Goal: Information Seeking & Learning: Learn about a topic

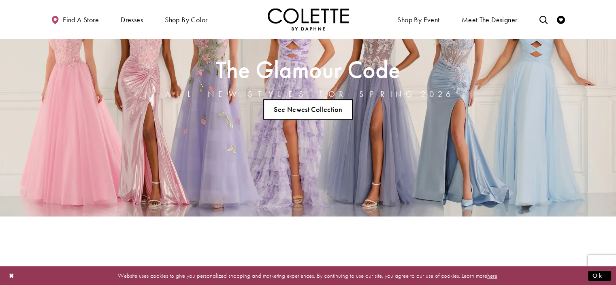
scroll to position [28, 0]
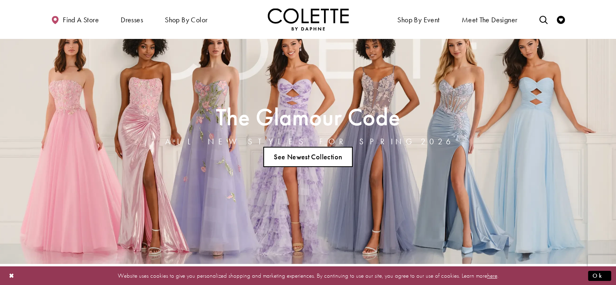
click at [293, 160] on link "See Newest Collection" at bounding box center [308, 157] width 90 height 20
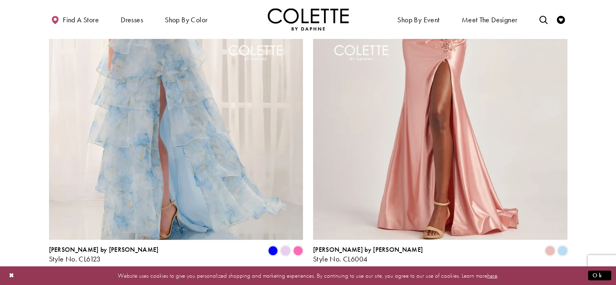
scroll to position [1700, 0]
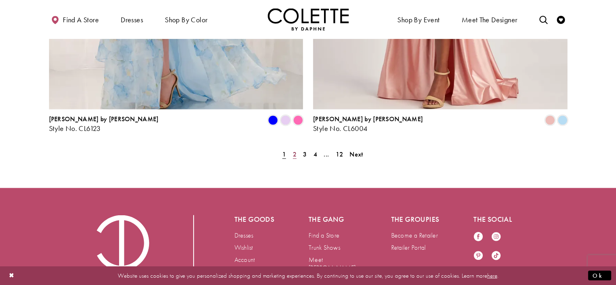
click at [293, 150] on span "2" at bounding box center [295, 154] width 4 height 9
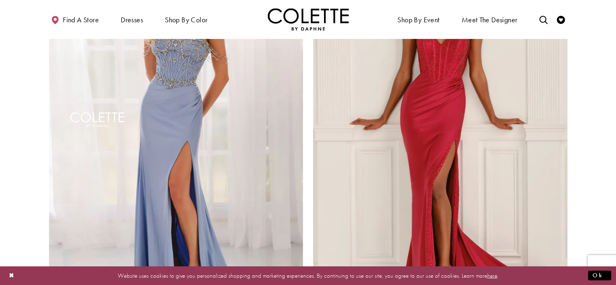
scroll to position [1732, 0]
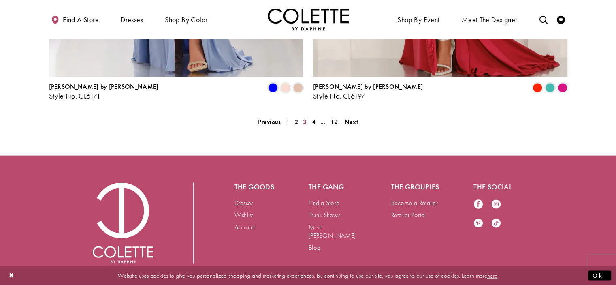
click at [301, 116] on link "3" at bounding box center [304, 122] width 9 height 12
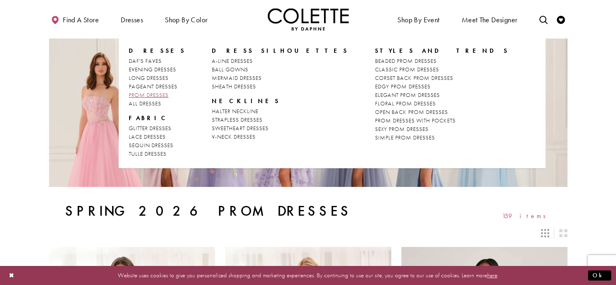
click at [149, 94] on span "PROM DRESSES" at bounding box center [149, 94] width 40 height 7
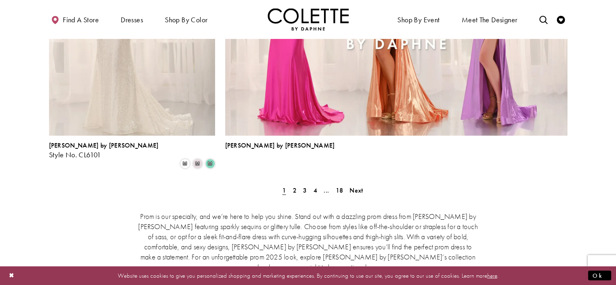
scroll to position [1936, 0]
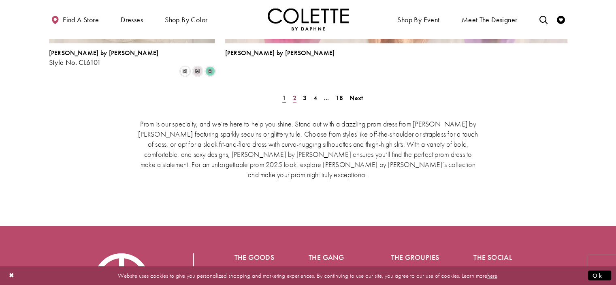
click at [294, 94] on span "2" at bounding box center [295, 98] width 4 height 9
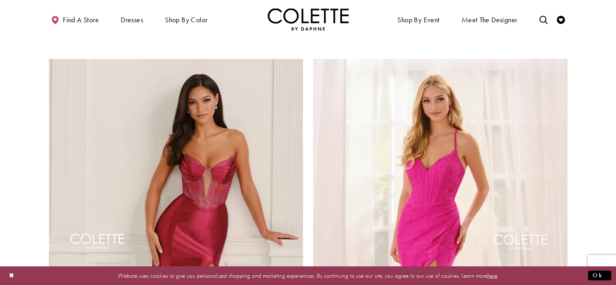
scroll to position [1665, 0]
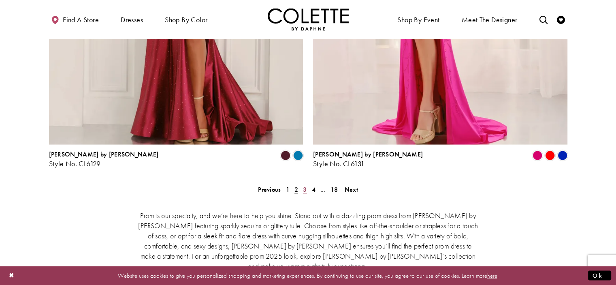
click at [304, 185] on span "3" at bounding box center [305, 189] width 4 height 9
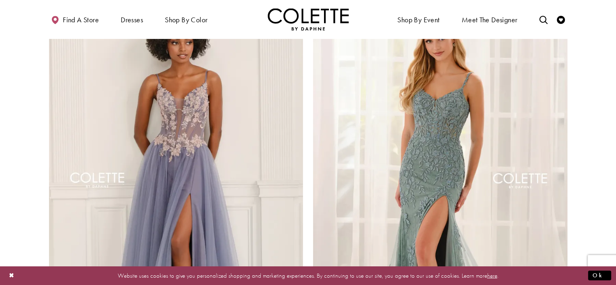
scroll to position [1624, 0]
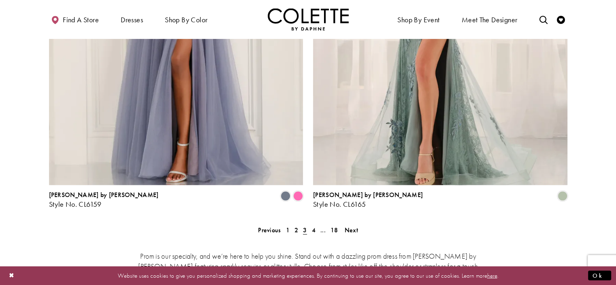
click at [314, 233] on div "Prom is our specialty, and we’re here to help you shine. Stand out with a dazzl…" at bounding box center [308, 280] width 518 height 94
click at [314, 225] on span "4" at bounding box center [314, 229] width 4 height 9
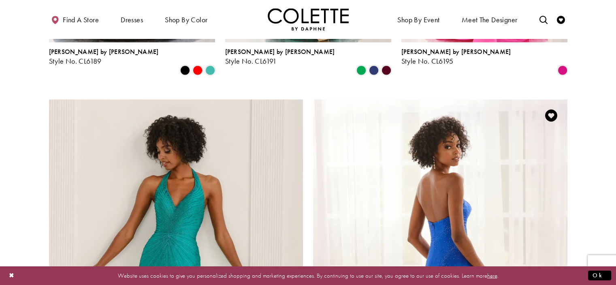
scroll to position [1624, 0]
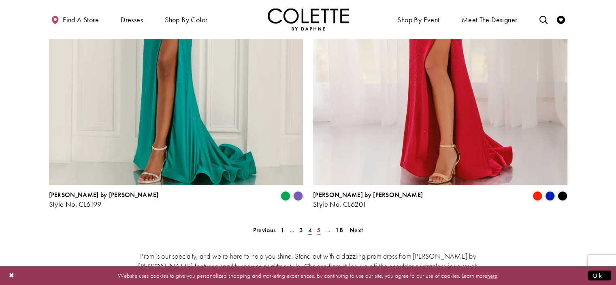
click at [318, 225] on span "5" at bounding box center [319, 229] width 4 height 9
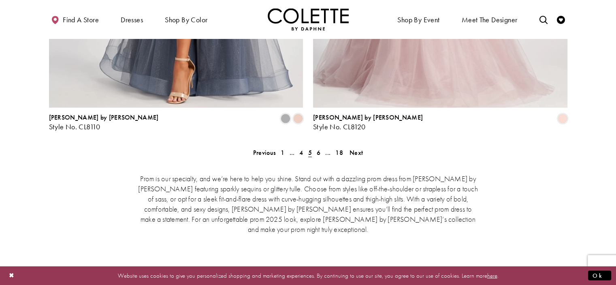
scroll to position [1705, 0]
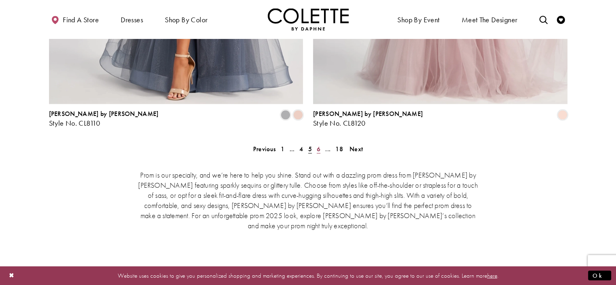
click at [319, 145] on span "6" at bounding box center [319, 149] width 4 height 9
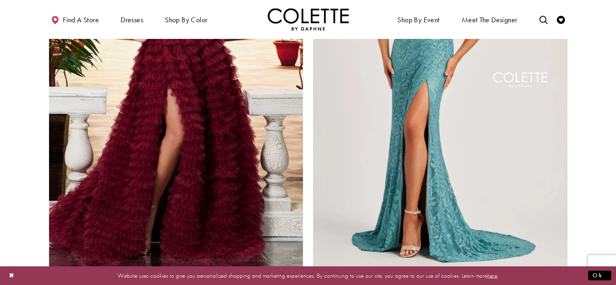
scroll to position [1624, 0]
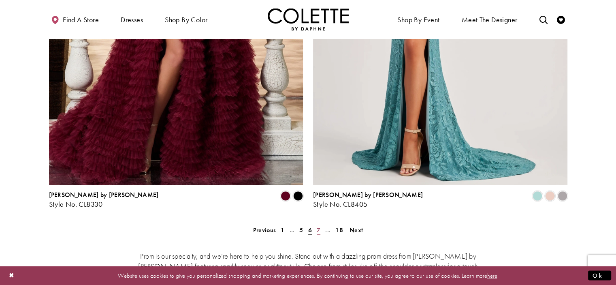
click at [317, 225] on span "7" at bounding box center [319, 229] width 4 height 9
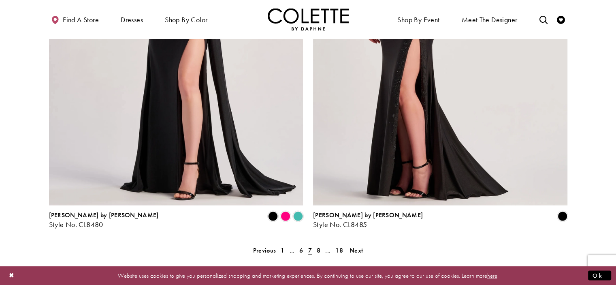
scroll to position [1705, 0]
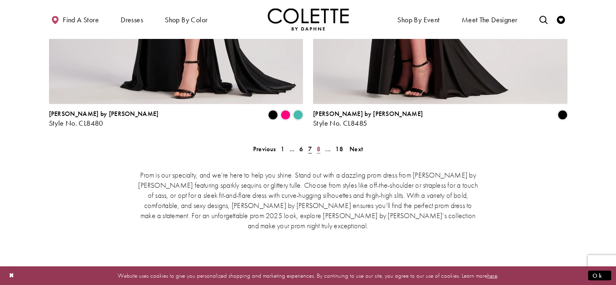
click at [317, 145] on span "8" at bounding box center [319, 149] width 4 height 9
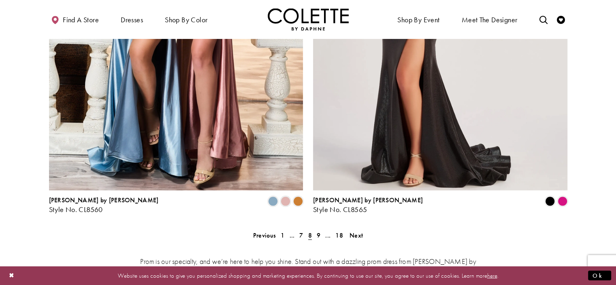
scroll to position [1624, 0]
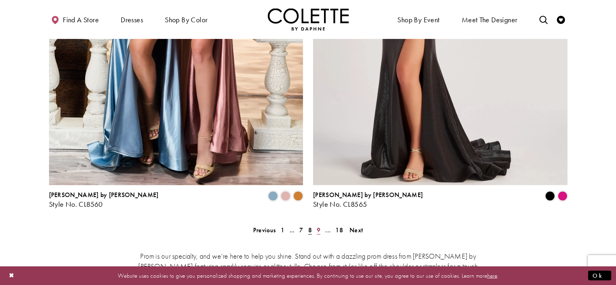
click at [319, 225] on span "9" at bounding box center [319, 229] width 4 height 9
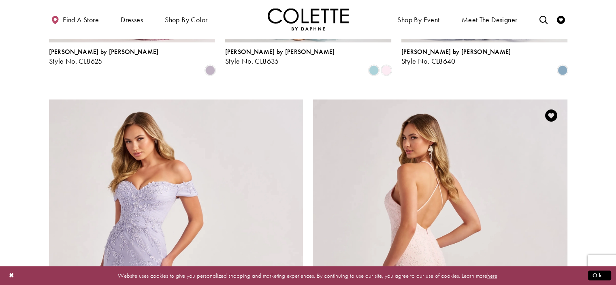
scroll to position [1624, 0]
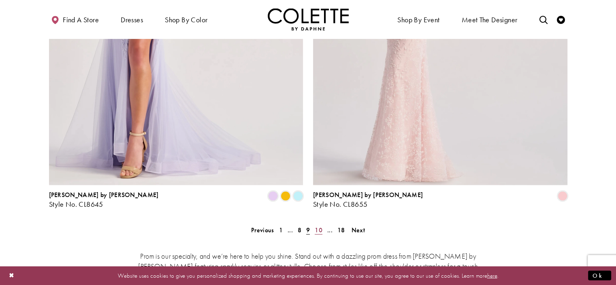
click at [320, 225] on span "10" at bounding box center [319, 229] width 8 height 9
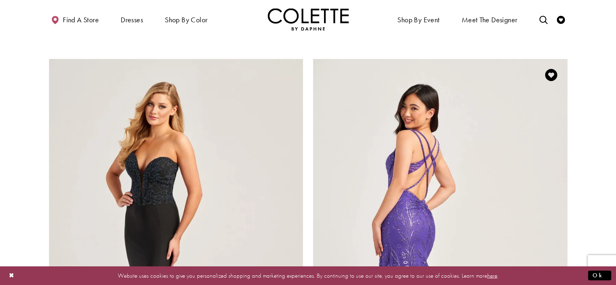
scroll to position [1665, 0]
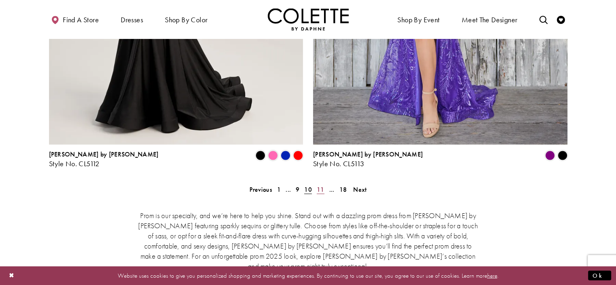
click at [321, 185] on span "11" at bounding box center [321, 189] width 8 height 9
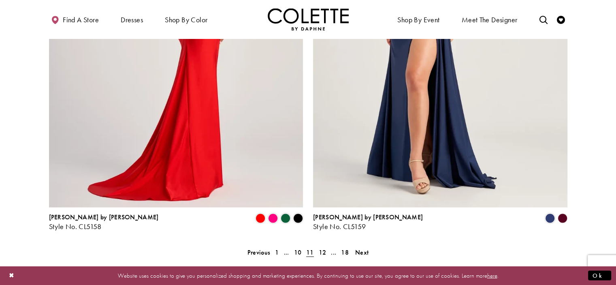
scroll to position [1746, 0]
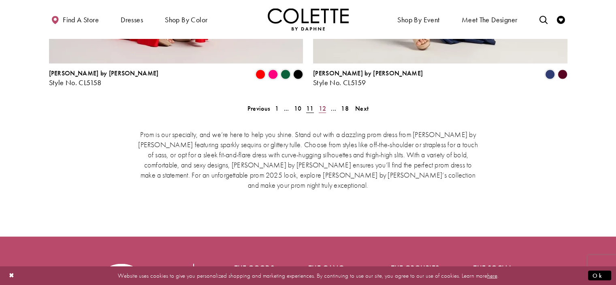
click at [325, 104] on span "12" at bounding box center [323, 108] width 8 height 9
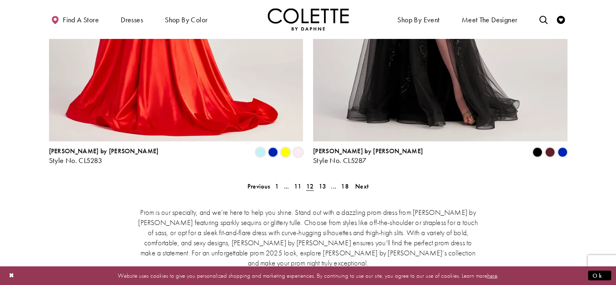
scroll to position [1746, 0]
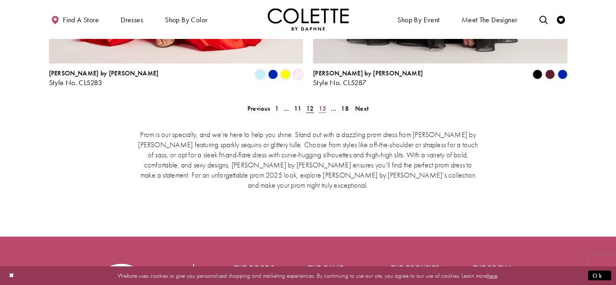
click at [323, 104] on span "13" at bounding box center [323, 108] width 8 height 9
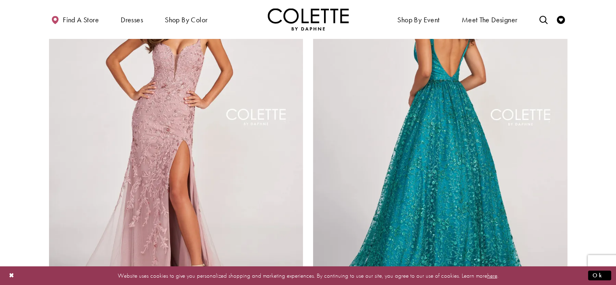
scroll to position [1624, 0]
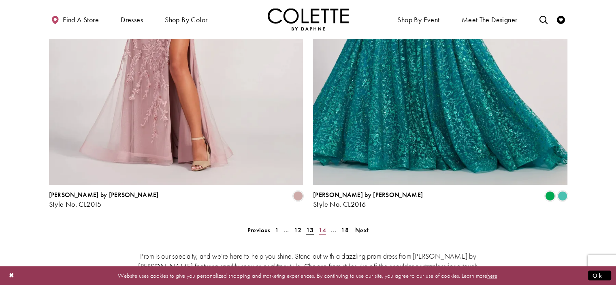
click at [325, 225] on span "14" at bounding box center [323, 229] width 8 height 9
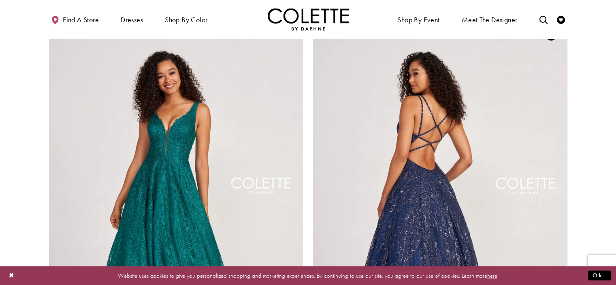
scroll to position [1746, 0]
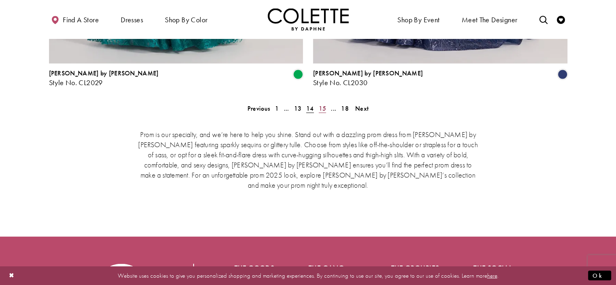
click at [321, 104] on span "15" at bounding box center [323, 108] width 8 height 9
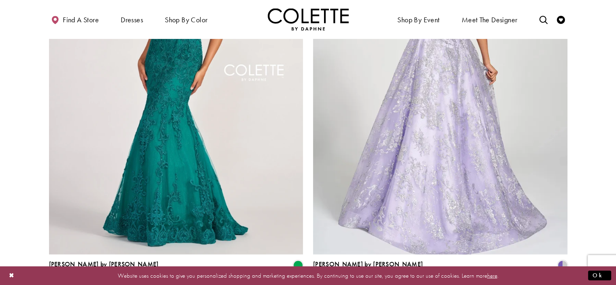
scroll to position [1665, 0]
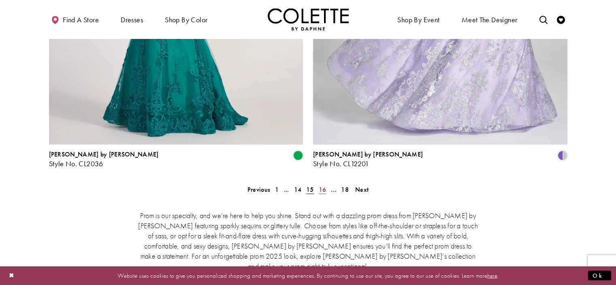
click at [322, 185] on span "16" at bounding box center [323, 189] width 8 height 9
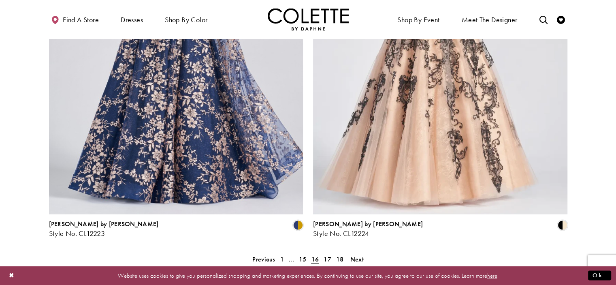
scroll to position [1705, 0]
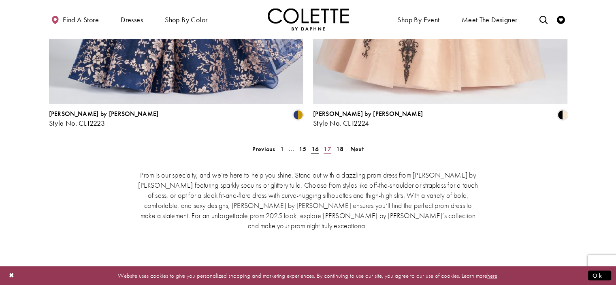
click at [329, 145] on span "17" at bounding box center [327, 149] width 8 height 9
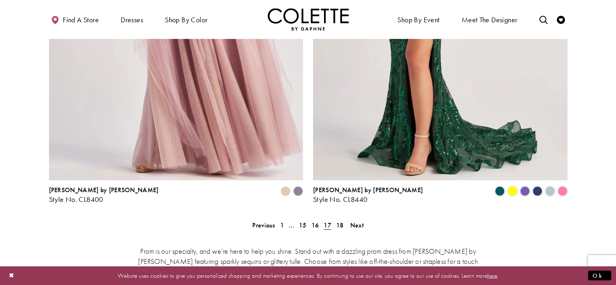
scroll to position [1705, 0]
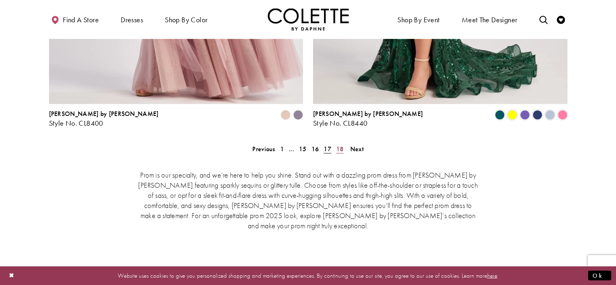
click at [338, 145] on span "18" at bounding box center [340, 149] width 8 height 9
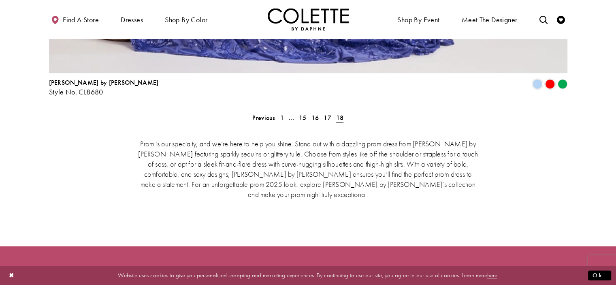
scroll to position [1051, 0]
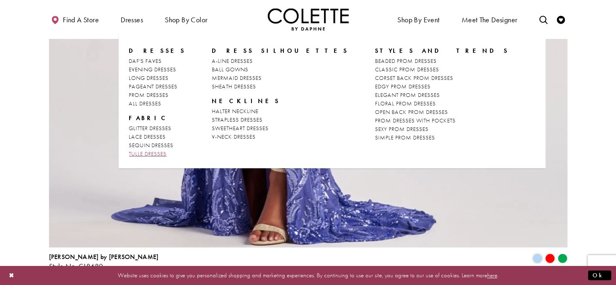
click at [149, 153] on span "TULLE DRESSES" at bounding box center [148, 153] width 38 height 7
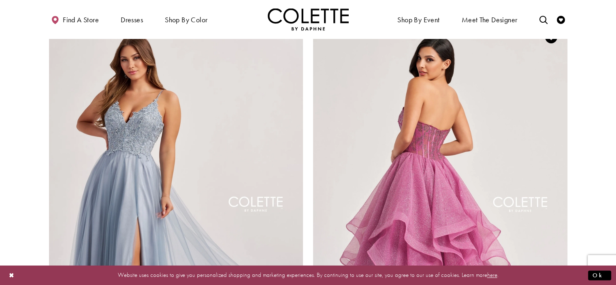
scroll to position [1538, 0]
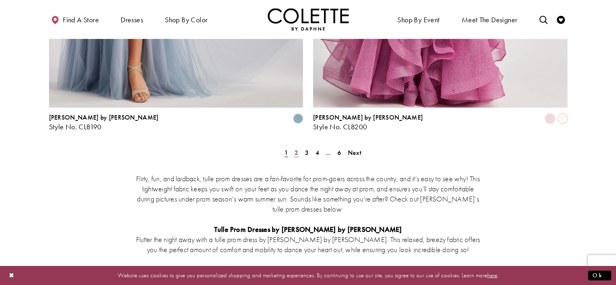
click at [297, 148] on span "2" at bounding box center [296, 152] width 4 height 9
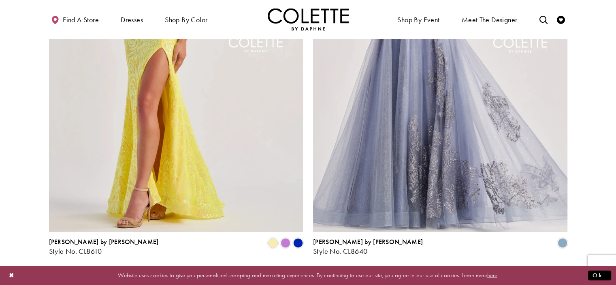
scroll to position [1582, 0]
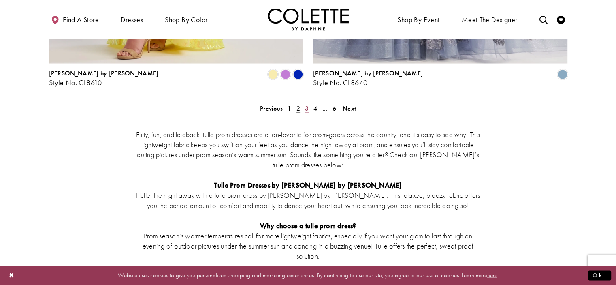
click at [306, 104] on span "3" at bounding box center [307, 108] width 4 height 9
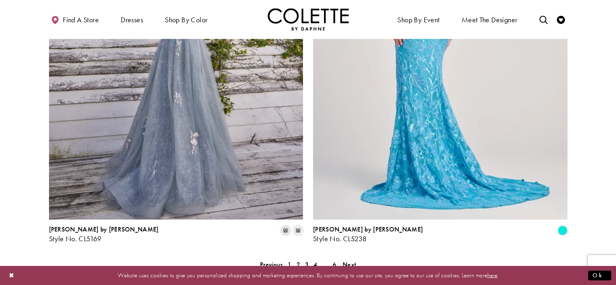
scroll to position [1582, 0]
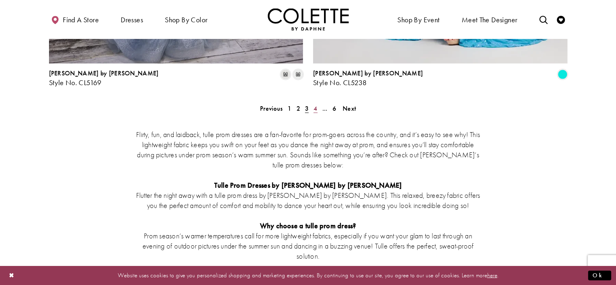
click at [315, 104] on span "4" at bounding box center [315, 108] width 4 height 9
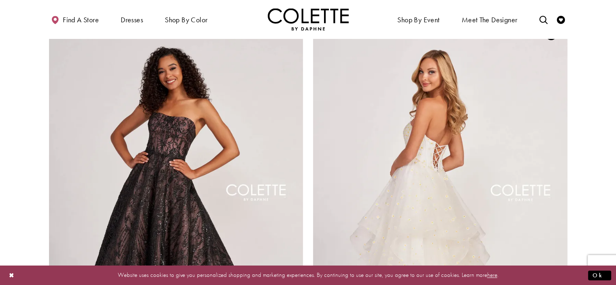
scroll to position [1501, 0]
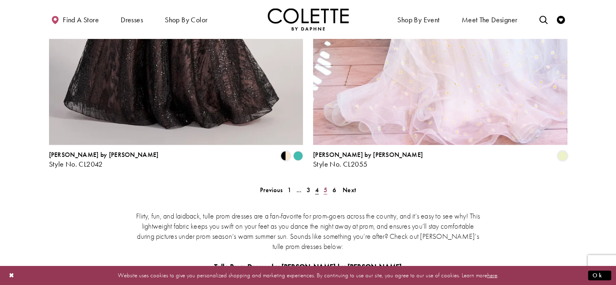
click at [325, 185] on span "5" at bounding box center [325, 189] width 4 height 9
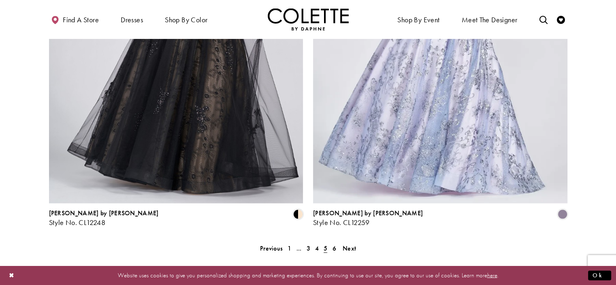
scroll to position [1501, 0]
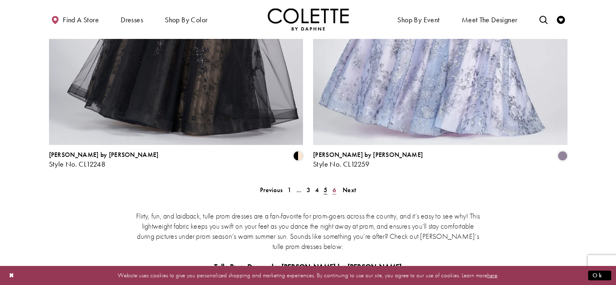
drag, startPoint x: 334, startPoint y: 150, endPoint x: 346, endPoint y: 131, distance: 23.0
click at [334, 185] on span "6" at bounding box center [334, 189] width 4 height 9
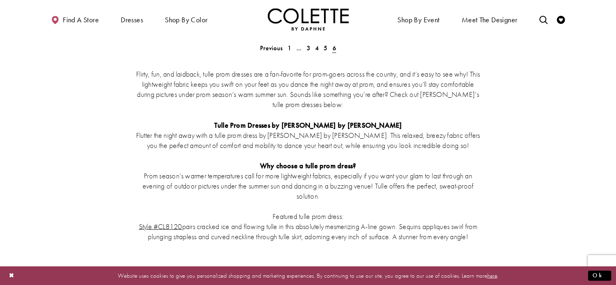
scroll to position [1378, 0]
